Goal: Browse casually: Explore the website without a specific task or goal

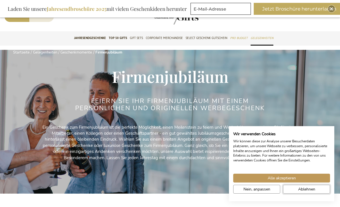
click at [304, 189] on span "Ablehnen" at bounding box center [306, 189] width 17 height 6
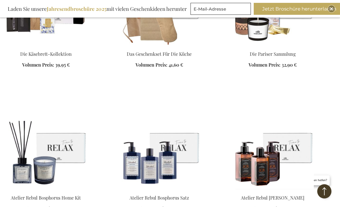
scroll to position [937, 0]
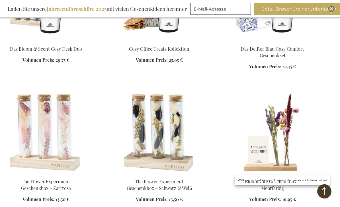
scroll to position [1208, 0]
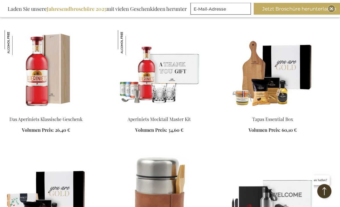
scroll to position [1686, 0]
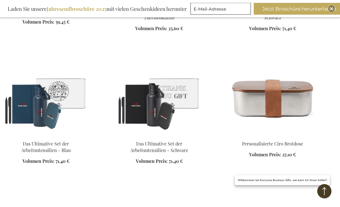
scroll to position [1924, 0]
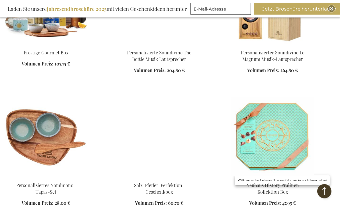
scroll to position [2421, 0]
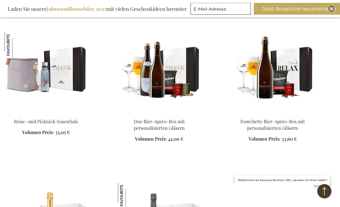
scroll to position [3033, 0]
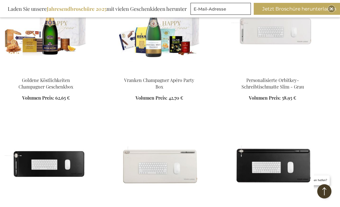
scroll to position [3233, 0]
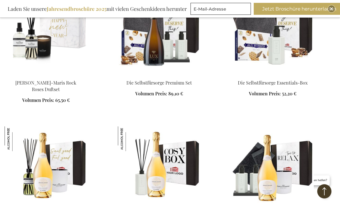
scroll to position [4079, 0]
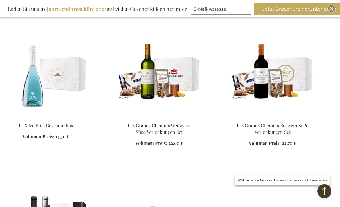
scroll to position [4682, 0]
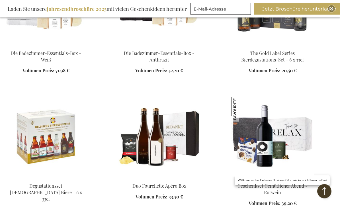
scroll to position [5170, 0]
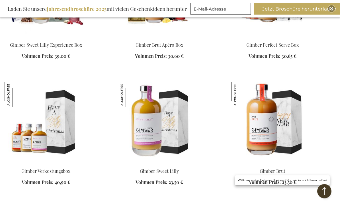
scroll to position [5740, 0]
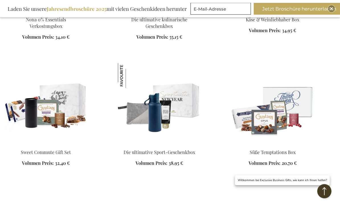
scroll to position [6298, 0]
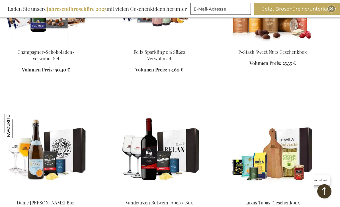
scroll to position [6944, 0]
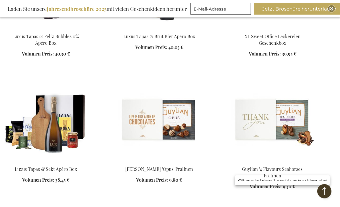
scroll to position [7393, 0]
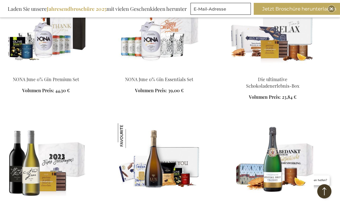
scroll to position [7914, 0]
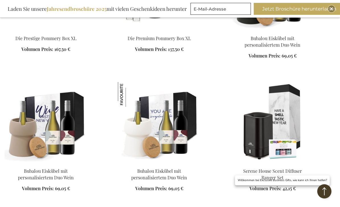
scroll to position [8338, 0]
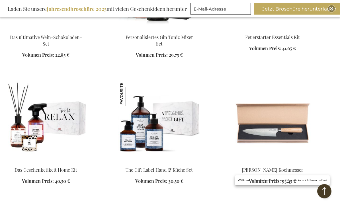
scroll to position [8887, 0]
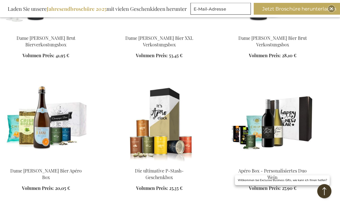
scroll to position [9570, 0]
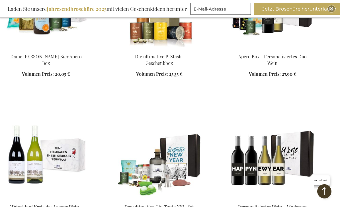
scroll to position [9675, 0]
